Goal: Task Accomplishment & Management: Manage account settings

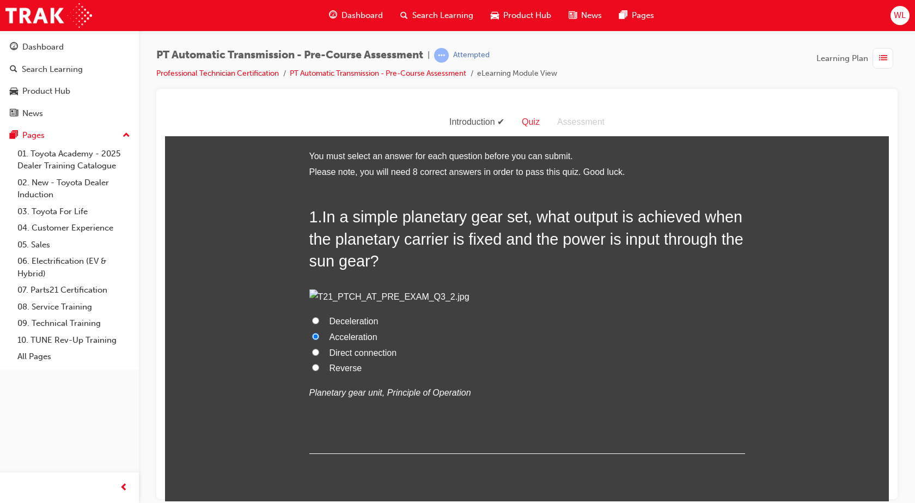
scroll to position [2419, 0]
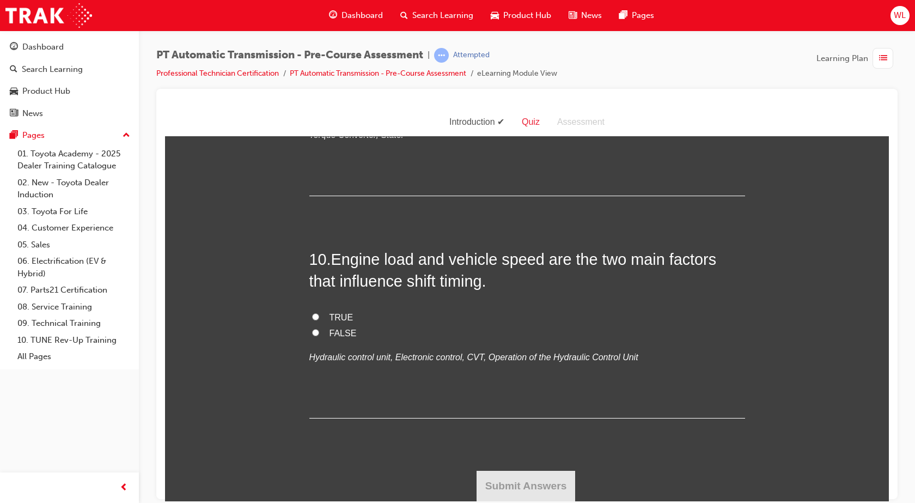
click at [894, 22] on div "WL" at bounding box center [899, 15] width 19 height 19
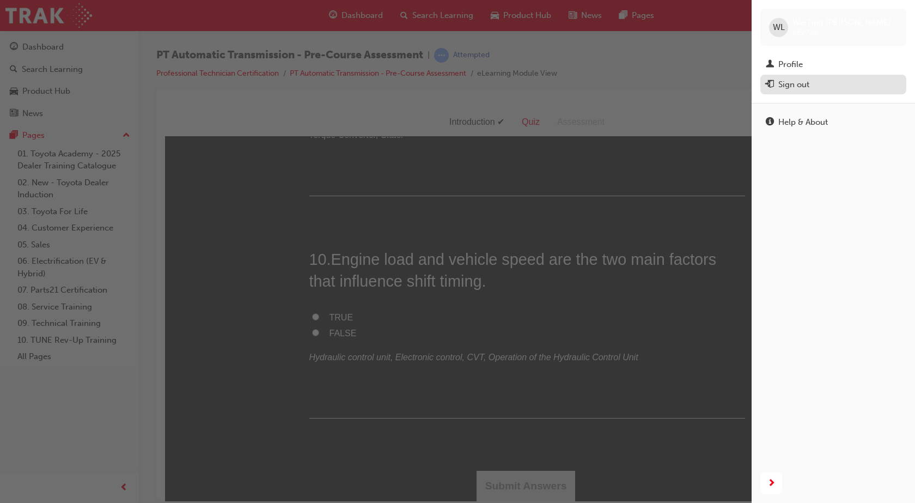
click at [842, 85] on div "Sign out" at bounding box center [833, 85] width 135 height 14
